Goal: Task Accomplishment & Management: Manage account settings

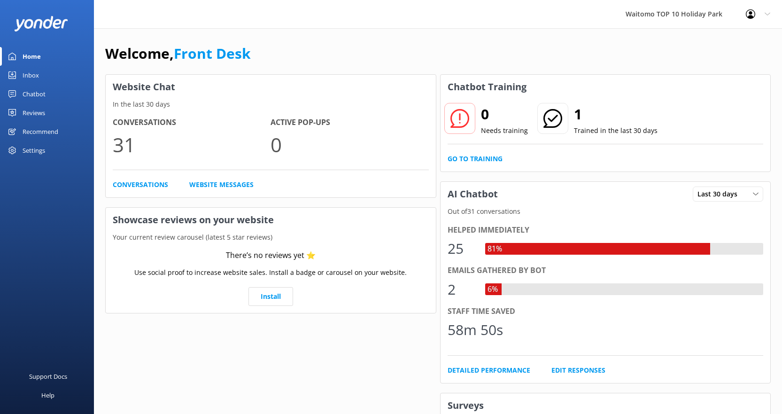
click at [21, 76] on link "Inbox" at bounding box center [47, 75] width 94 height 19
